Goal: Find specific page/section: Find specific page/section

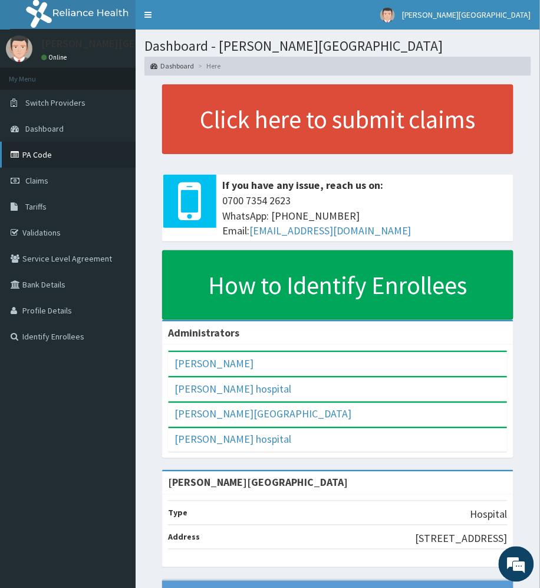
click at [44, 149] on link "PA Code" at bounding box center [68, 155] width 136 height 26
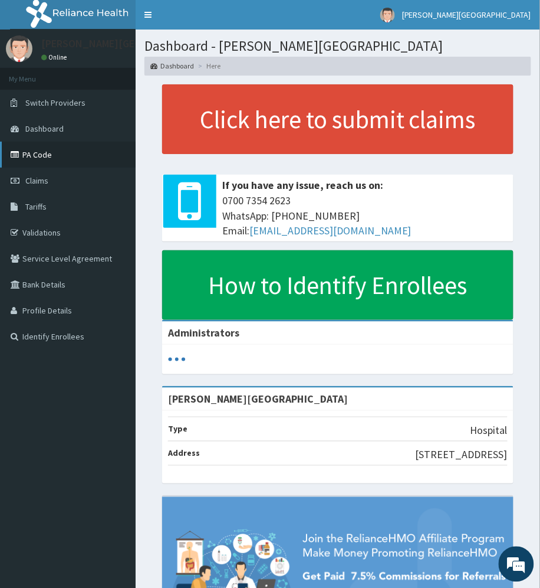
click at [40, 143] on link "PA Code" at bounding box center [68, 155] width 136 height 26
click at [40, 150] on link "PA Code" at bounding box center [68, 155] width 136 height 26
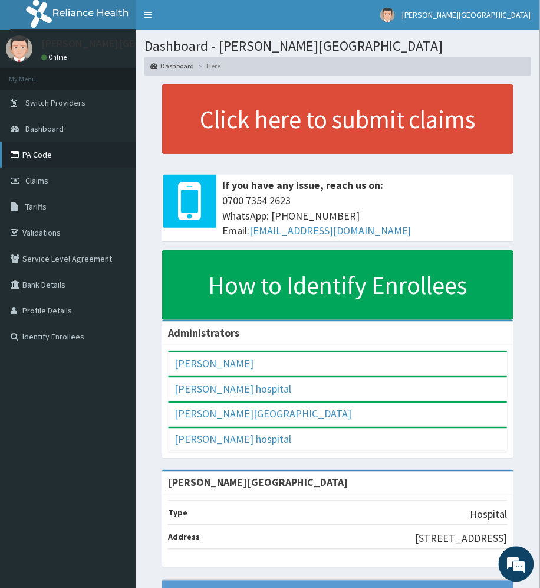
click at [31, 150] on link "PA Code" at bounding box center [68, 155] width 136 height 26
